Goal: Navigation & Orientation: Find specific page/section

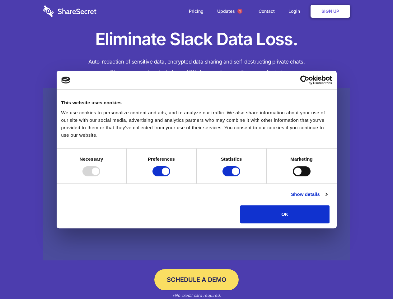
click at [100, 176] on div at bounding box center [91, 171] width 18 height 10
click at [170, 176] on input "Preferences" at bounding box center [162, 171] width 18 height 10
checkbox input "false"
click at [232, 176] on input "Statistics" at bounding box center [232, 171] width 18 height 10
checkbox input "false"
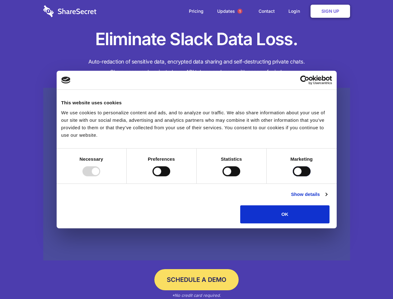
click at [293, 176] on input "Marketing" at bounding box center [302, 171] width 18 height 10
checkbox input "true"
click at [327, 198] on link "Show details" at bounding box center [309, 194] width 36 height 7
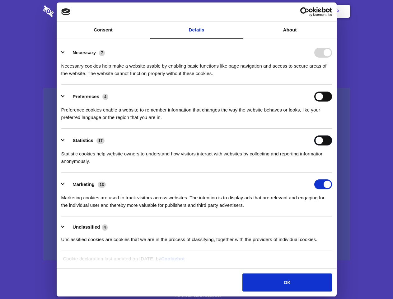
click at [332, 165] on div "Statistics 17 Statistic cookies help website owners to understand how visitors …" at bounding box center [196, 150] width 271 height 30
click at [240, 11] on span "1" at bounding box center [240, 11] width 5 height 5
